Goal: Task Accomplishment & Management: Use online tool/utility

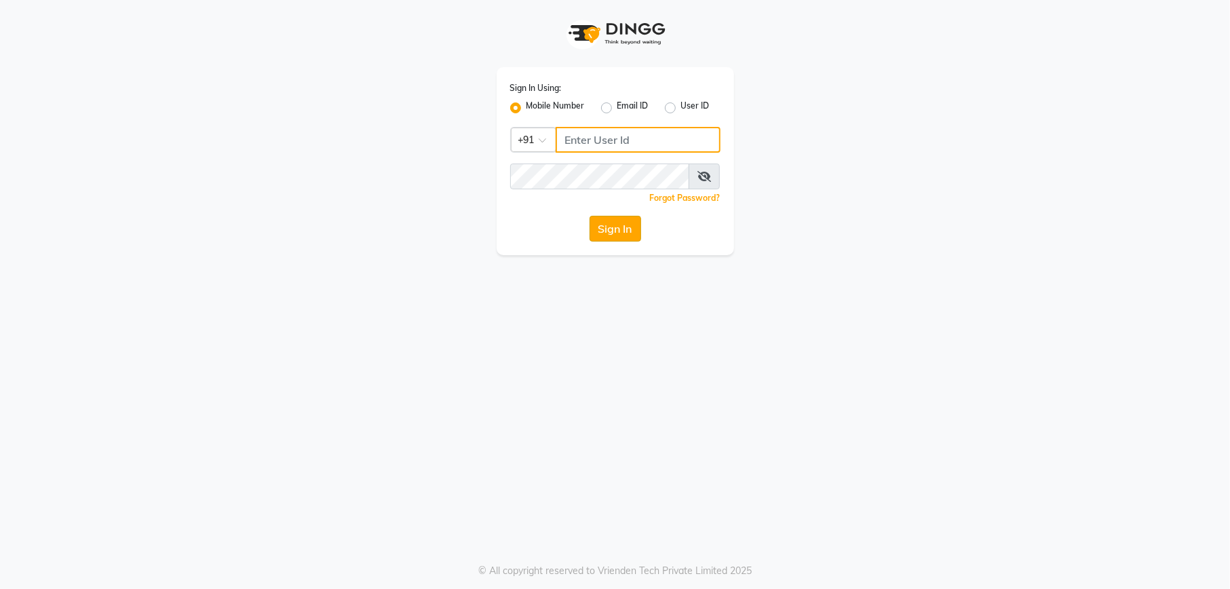
type input "1234567000"
click at [609, 234] on button "Sign In" at bounding box center [616, 229] width 52 height 26
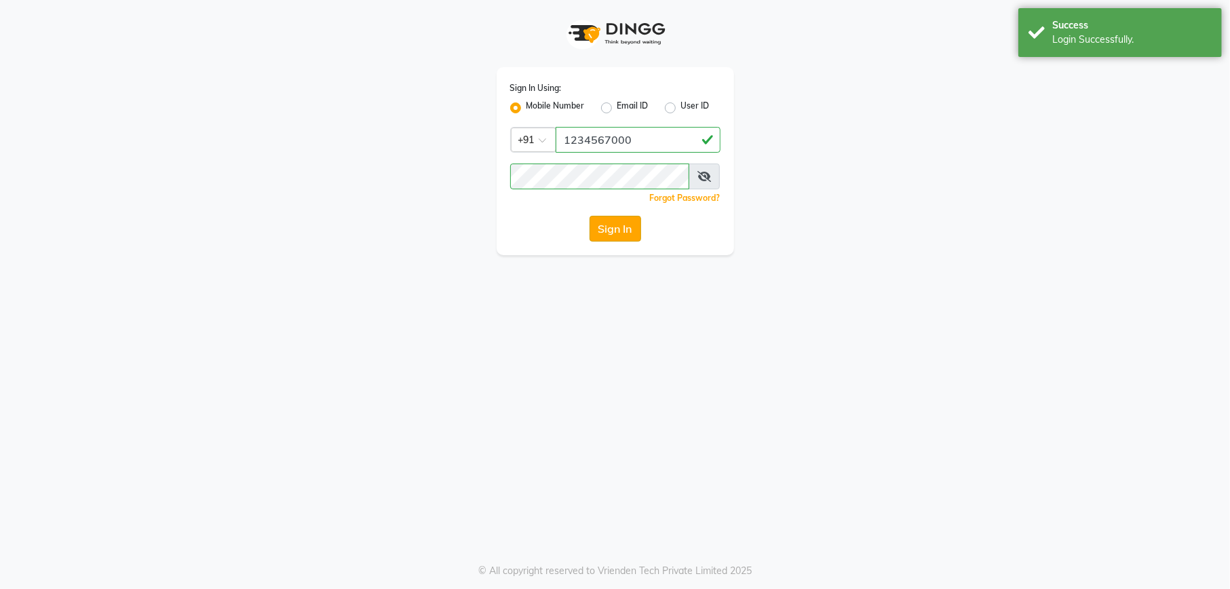
select select "service"
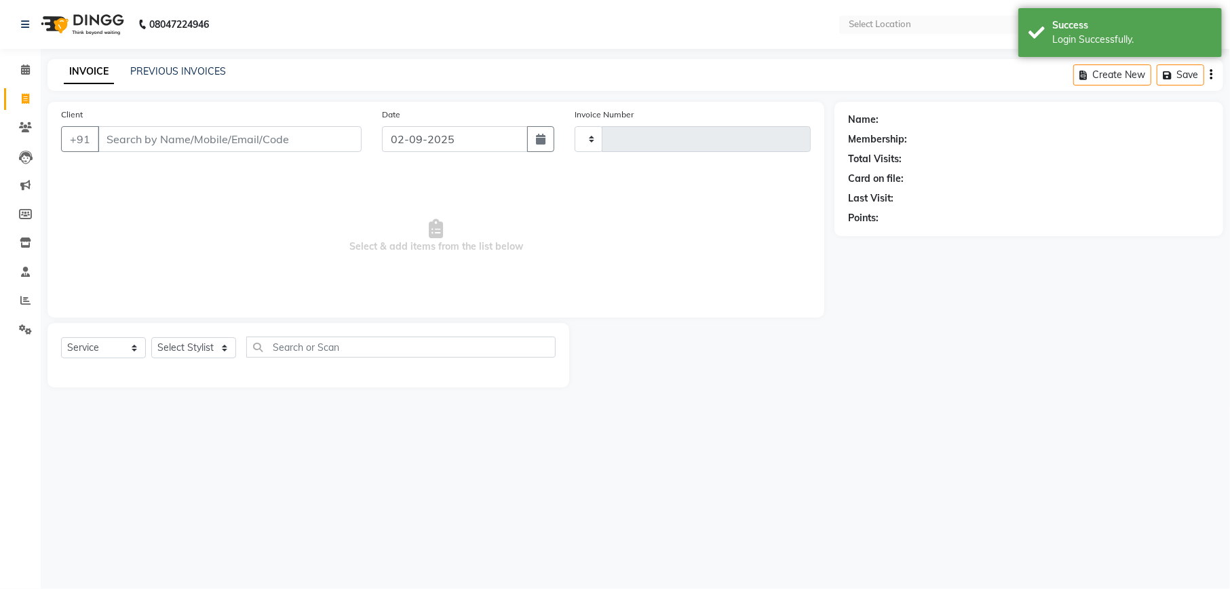
type input "1987"
select select "6961"
select select "en"
